Goal: Task Accomplishment & Management: Use online tool/utility

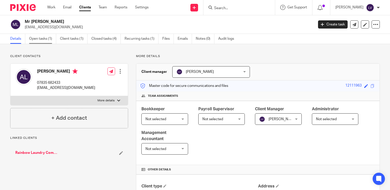
click at [53, 38] on link "Open tasks (1)" at bounding box center [42, 39] width 27 height 10
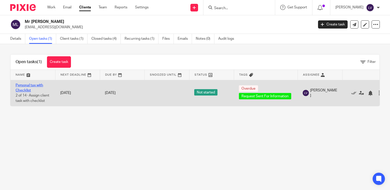
click at [27, 86] on link "Personal tax with Checklist" at bounding box center [30, 88] width 28 height 9
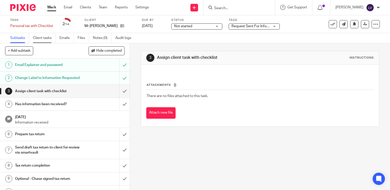
click at [47, 37] on link "Client tasks" at bounding box center [44, 38] width 23 height 10
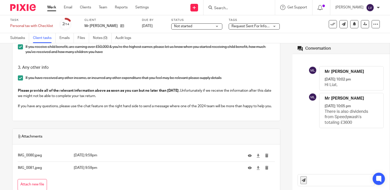
scroll to position [748, 0]
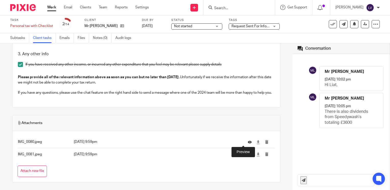
click at [248, 142] on icon at bounding box center [250, 142] width 4 height 4
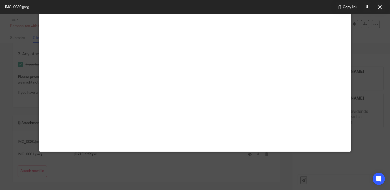
scroll to position [0, 0]
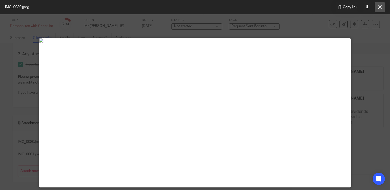
click at [378, 7] on icon at bounding box center [380, 7] width 4 height 4
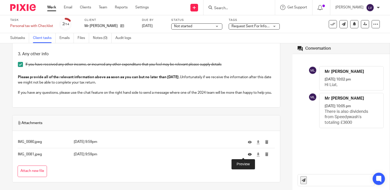
click at [248, 154] on icon at bounding box center [250, 155] width 4 height 4
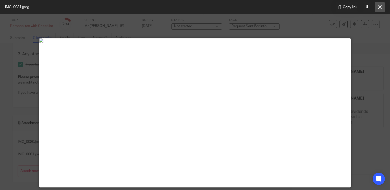
click at [380, 6] on icon at bounding box center [380, 7] width 4 height 4
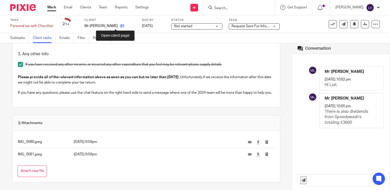
click at [120, 25] on icon at bounding box center [122, 26] width 4 height 4
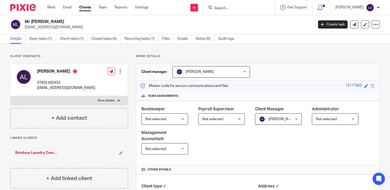
click at [238, 7] on input "Search" at bounding box center [237, 8] width 46 height 5
click at [250, 7] on input "Search" at bounding box center [237, 8] width 46 height 5
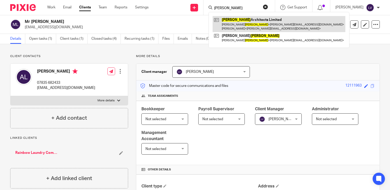
type input "evans"
click at [243, 28] on link at bounding box center [279, 24] width 133 height 16
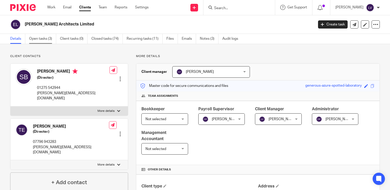
click at [42, 40] on link "Open tasks (3)" at bounding box center [42, 39] width 27 height 10
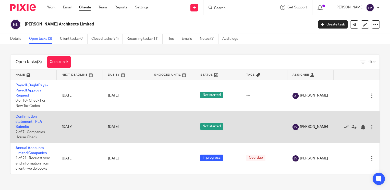
click at [33, 120] on link "Confirmation statement - PLA Submits" at bounding box center [29, 122] width 27 height 14
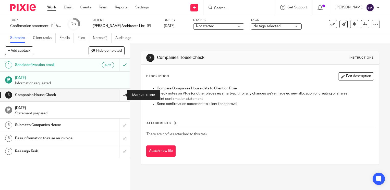
click at [119, 97] on input "submit" at bounding box center [65, 95] width 130 height 13
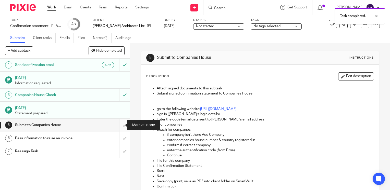
click at [117, 125] on input "submit" at bounding box center [65, 125] width 130 height 13
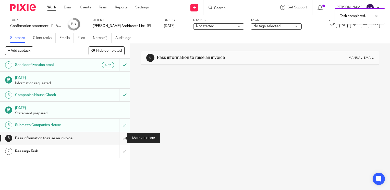
click at [120, 137] on input "submit" at bounding box center [65, 138] width 130 height 13
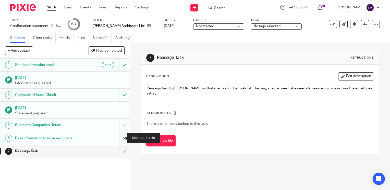
click at [118, 138] on input "submit" at bounding box center [65, 138] width 130 height 13
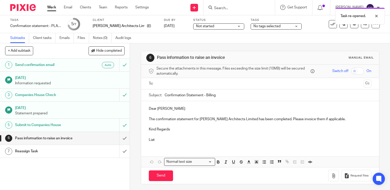
click at [178, 82] on input "text" at bounding box center [259, 84] width 203 height 6
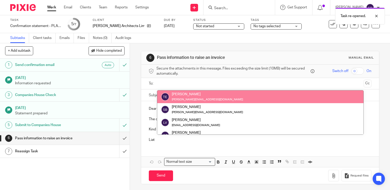
click at [178, 83] on input "text" at bounding box center [259, 84] width 203 height 6
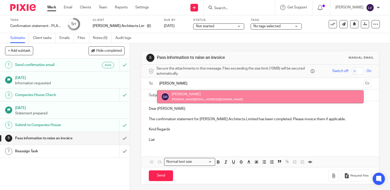
type input "dani"
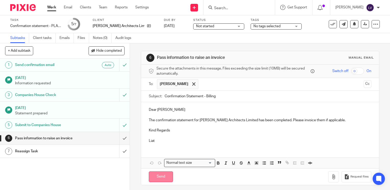
click at [162, 176] on input "Send" at bounding box center [161, 177] width 24 height 11
type input "Sent"
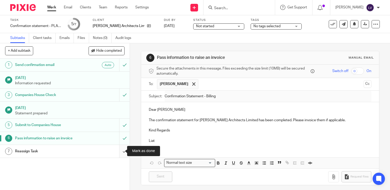
click at [119, 151] on input "submit" at bounding box center [65, 151] width 130 height 13
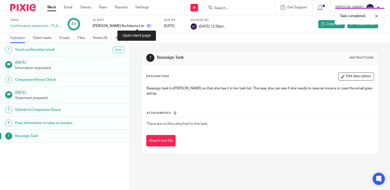
click at [147, 24] on icon at bounding box center [149, 26] width 4 height 4
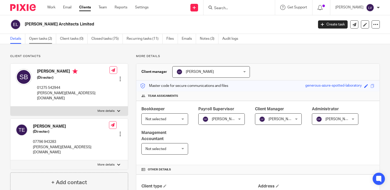
click at [46, 41] on link "Open tasks (2)" at bounding box center [42, 39] width 27 height 10
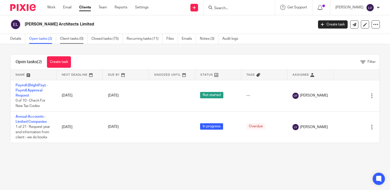
click at [75, 39] on link "Client tasks (0)" at bounding box center [74, 39] width 28 height 10
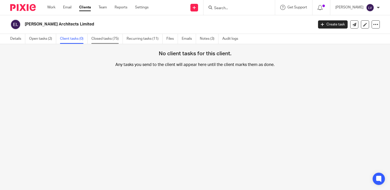
click at [109, 40] on link "Closed tasks (75)" at bounding box center [106, 39] width 31 height 10
